Goal: Check status

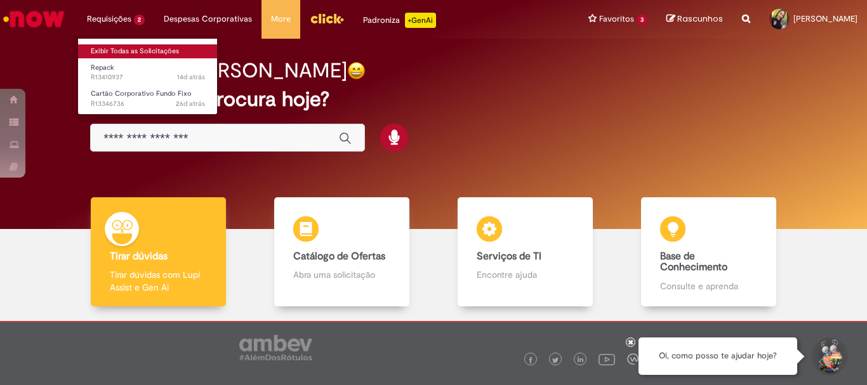
click at [127, 45] on li "Exibir Todas as Solicitações" at bounding box center [148, 50] width 140 height 17
click at [126, 47] on link "Exibir Todas as Solicitações" at bounding box center [148, 51] width 140 height 14
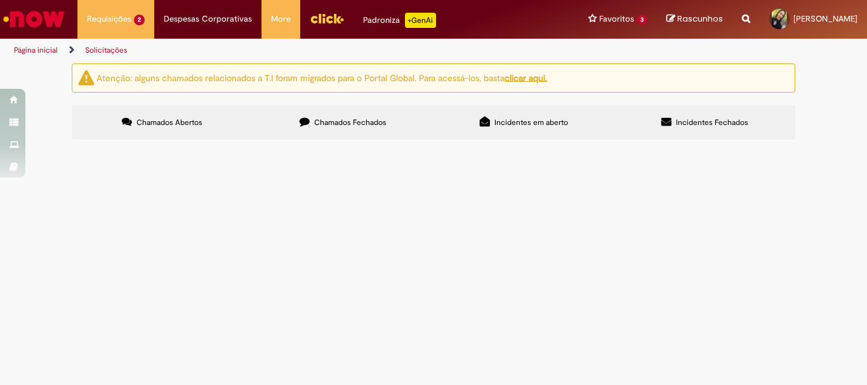
click at [353, 122] on span "Chamados Fechados" at bounding box center [350, 122] width 72 height 10
click at [0, 0] on link at bounding box center [0, 0] width 0 height 0
click at [0, 0] on span "Erro Retenção" at bounding box center [0, 0] width 0 height 0
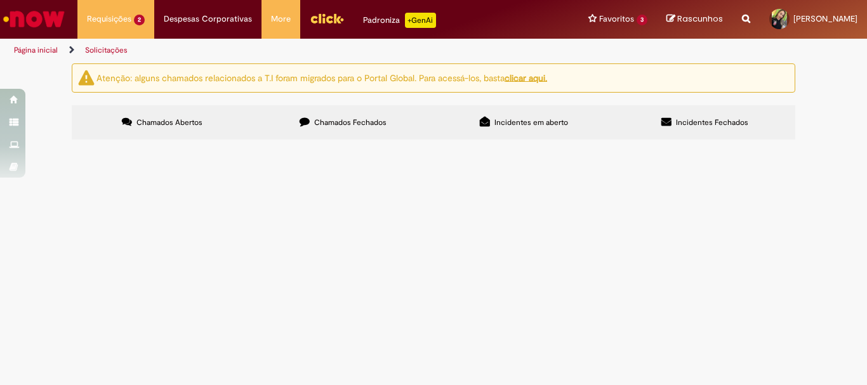
click at [0, 0] on tbody "R13230670 Compras rápidas (Speed Buy) Dispensa e [DATE] Solucionado [DATE] 13:2…" at bounding box center [0, 0] width 0 height 0
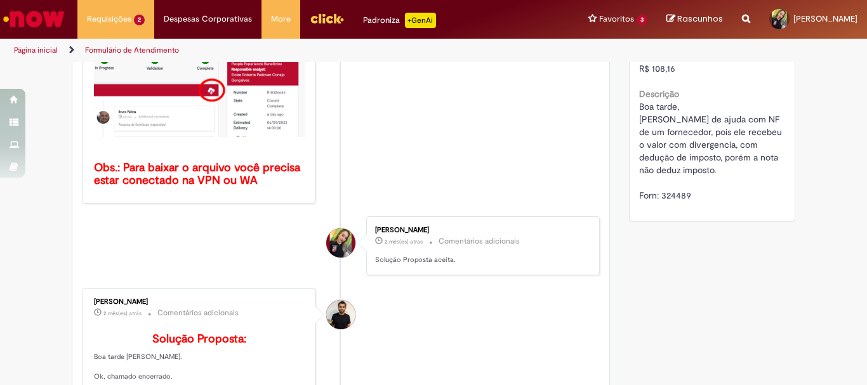
scroll to position [454, 0]
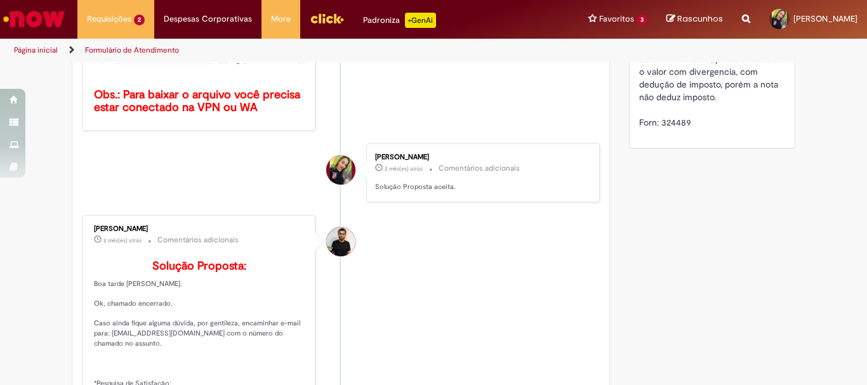
drag, startPoint x: 166, startPoint y: 229, endPoint x: 89, endPoint y: 227, distance: 76.9
click at [94, 227] on div "[PERSON_NAME]" at bounding box center [199, 229] width 211 height 8
copy div "[PERSON_NAME]"
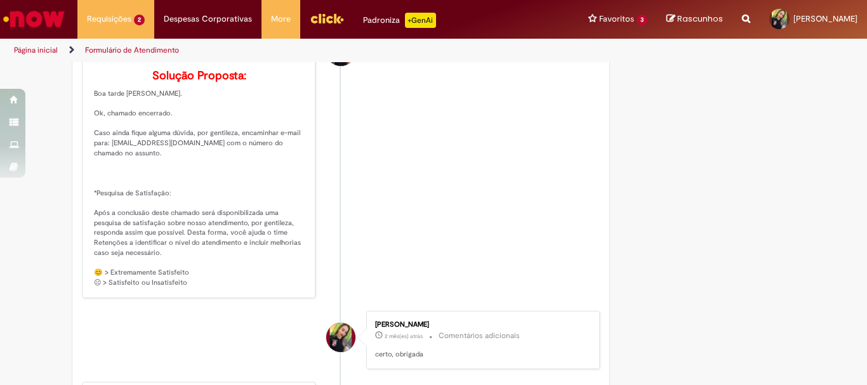
scroll to position [898, 0]
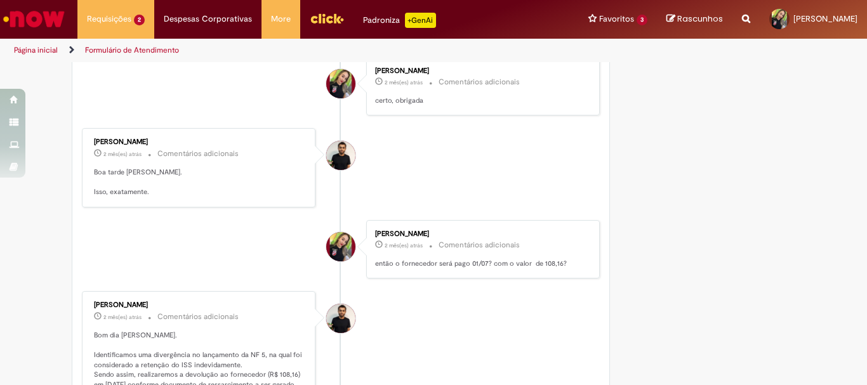
drag, startPoint x: 156, startPoint y: 165, endPoint x: 86, endPoint y: 154, distance: 70.7
click at [86, 154] on div "[PERSON_NAME] 2 mês(es) atrás 2 meses atrás Comentários adicionais Boa tarde [P…" at bounding box center [199, 167] width 226 height 71
copy div "[PERSON_NAME]"
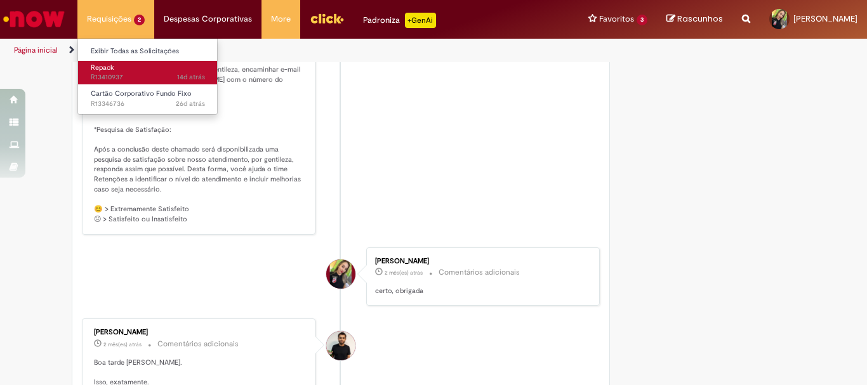
click at [134, 80] on span "14d atrás 14 dias atrás R13410937" at bounding box center [148, 77] width 114 height 10
